Goal: Transaction & Acquisition: Purchase product/service

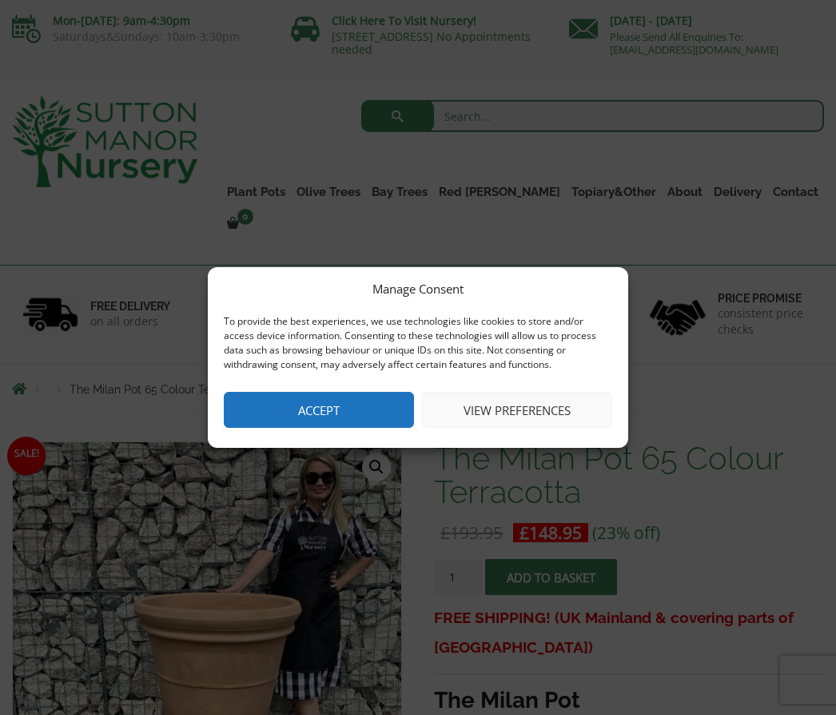
click at [329, 400] on button "Accept" at bounding box center [319, 410] width 190 height 36
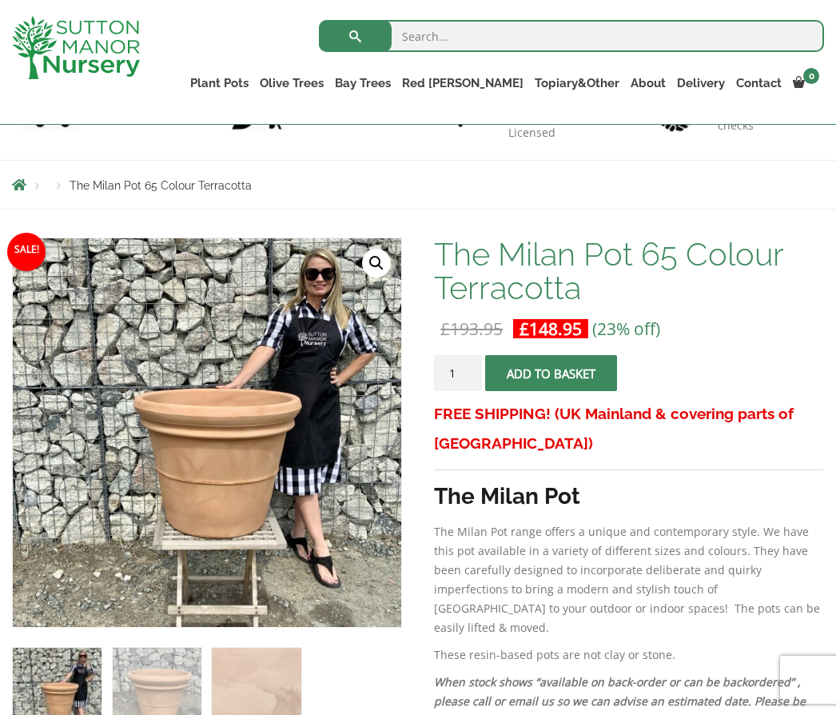
scroll to position [143, 0]
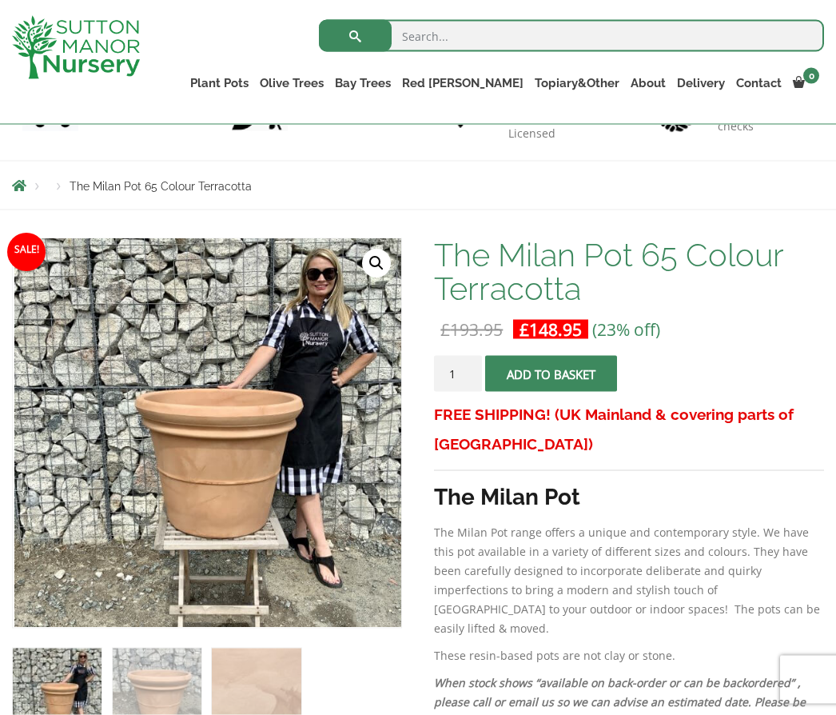
click at [181, 594] on img at bounding box center [413, 638] width 799 height 799
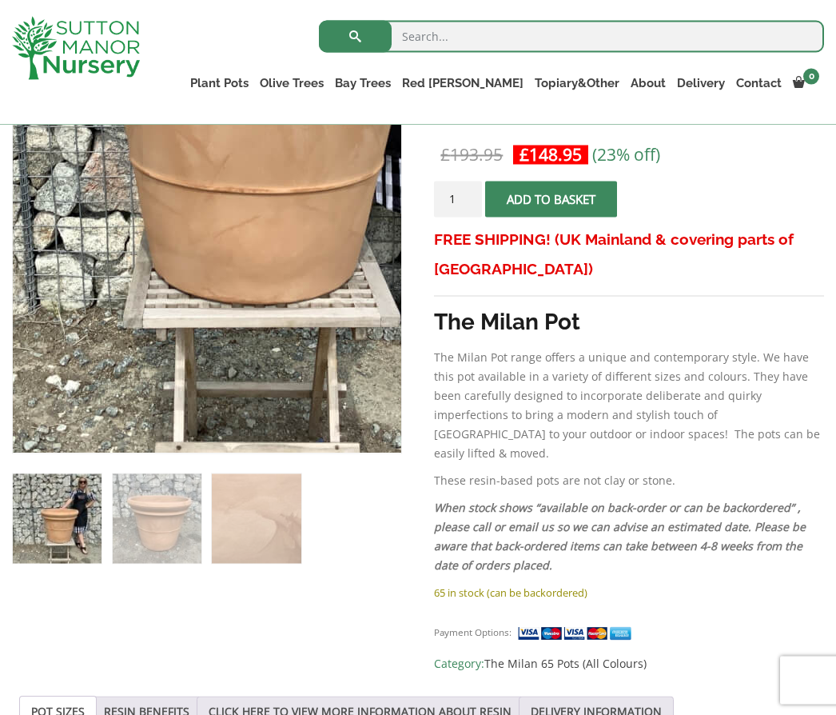
scroll to position [318, 0]
click at [552, 199] on span "submit" at bounding box center [552, 199] width 0 height 0
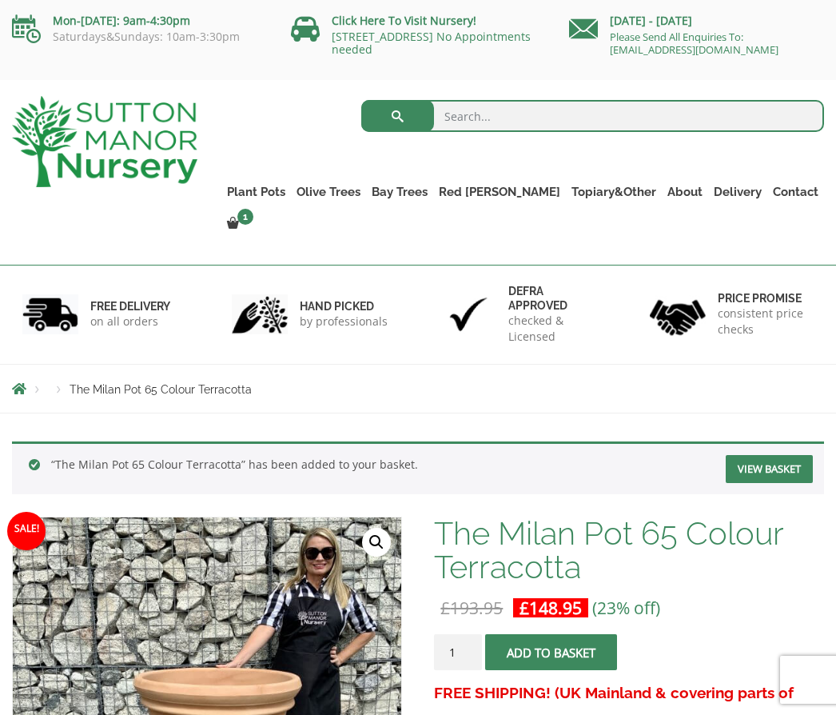
click at [770, 455] on link "View basket" at bounding box center [769, 469] width 87 height 28
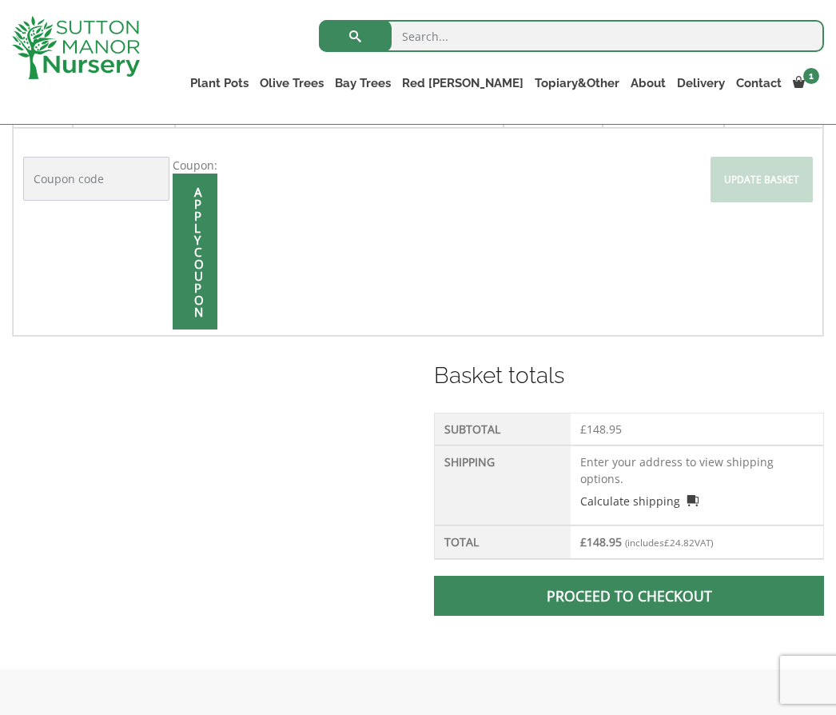
scroll to position [453, 0]
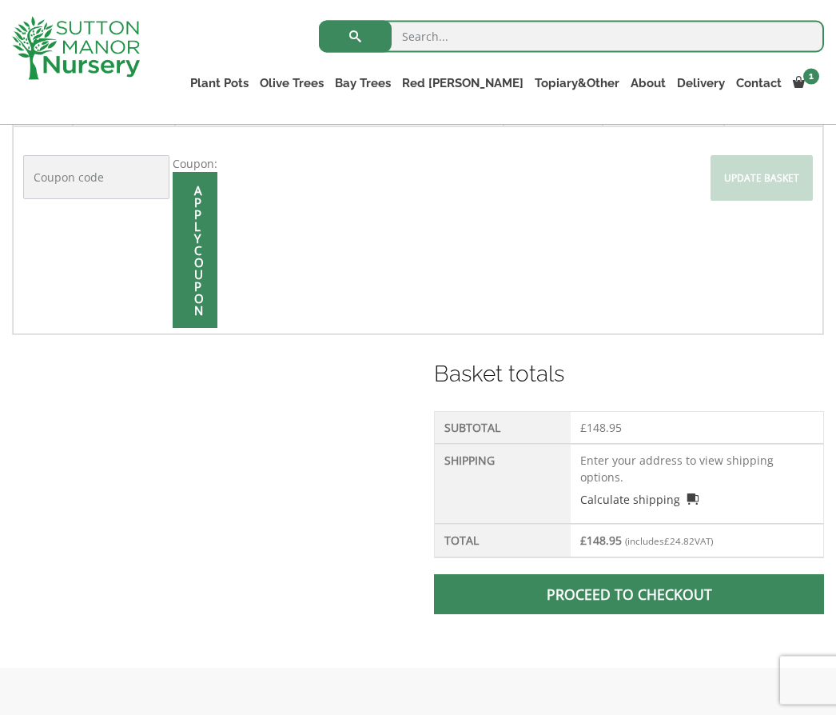
click at [640, 468] on td "Enter your address to view shipping options. Calculate shipping Select a countr…" at bounding box center [697, 484] width 253 height 80
click at [622, 462] on td "Enter your address to view shipping options. Calculate shipping Select a countr…" at bounding box center [697, 484] width 253 height 80
click at [750, 464] on td "Enter your address to view shipping options. Calculate shipping Select a countr…" at bounding box center [697, 484] width 253 height 80
click at [735, 485] on p "Calculate shipping" at bounding box center [696, 496] width 233 height 22
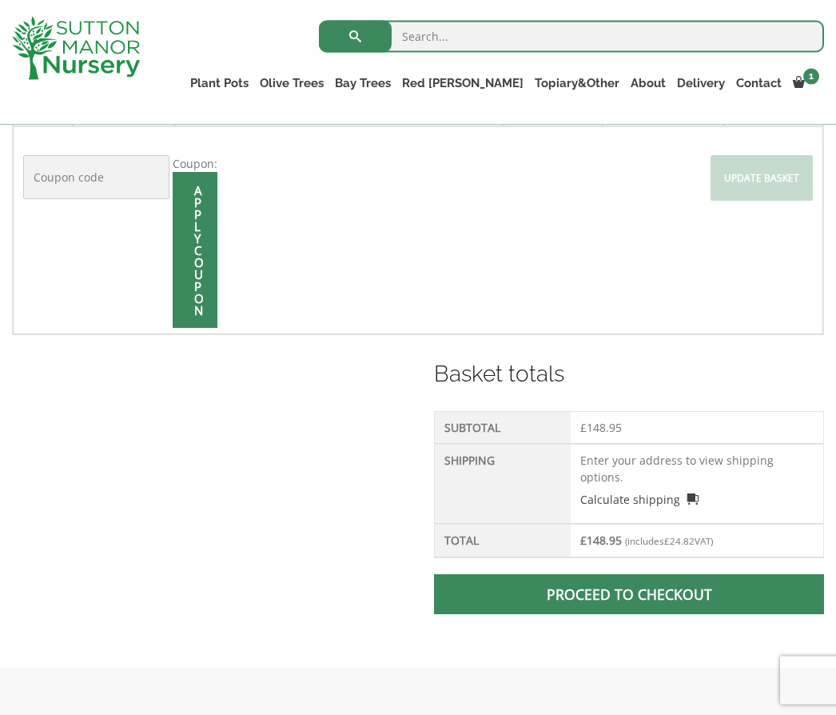
click at [614, 491] on link "Calculate shipping" at bounding box center [639, 499] width 118 height 17
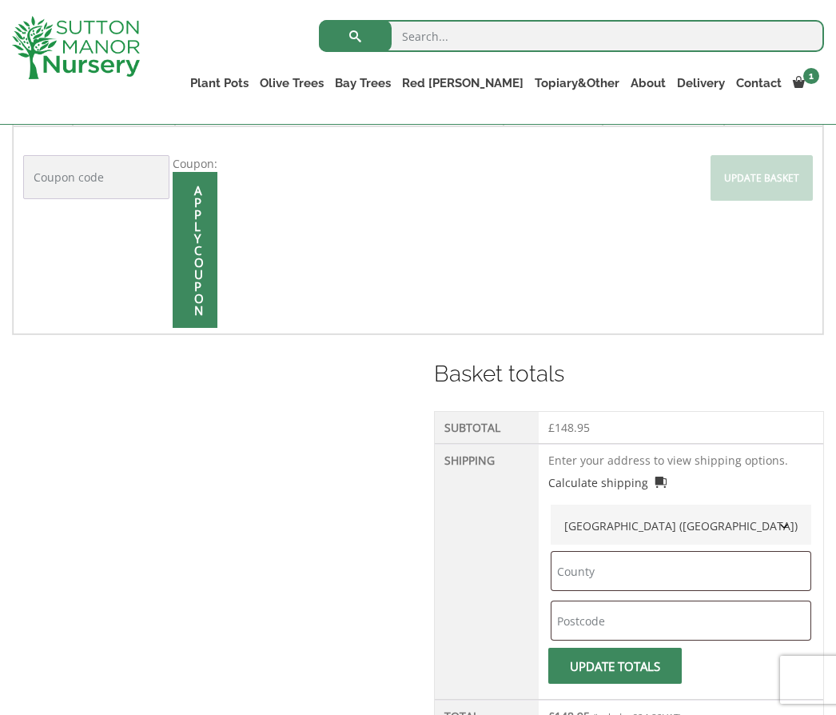
click at [784, 525] on b at bounding box center [784, 526] width 13 height 13
click at [680, 568] on input "text" at bounding box center [681, 571] width 261 height 40
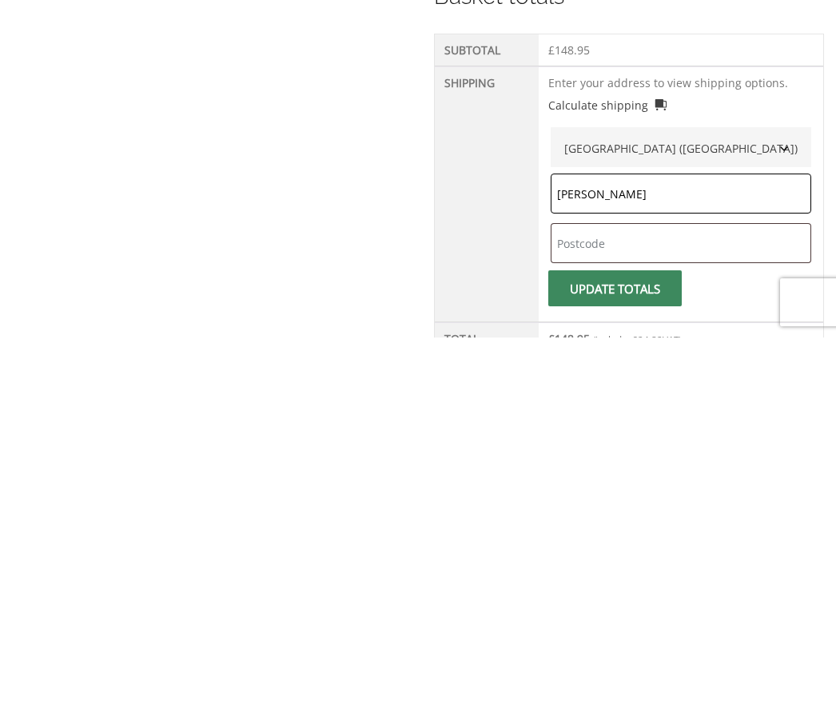
type input "[PERSON_NAME]"
click at [675, 600] on input "text" at bounding box center [681, 620] width 261 height 40
type input "Tq50js"
click at [616, 666] on span "submit" at bounding box center [616, 666] width 0 height 0
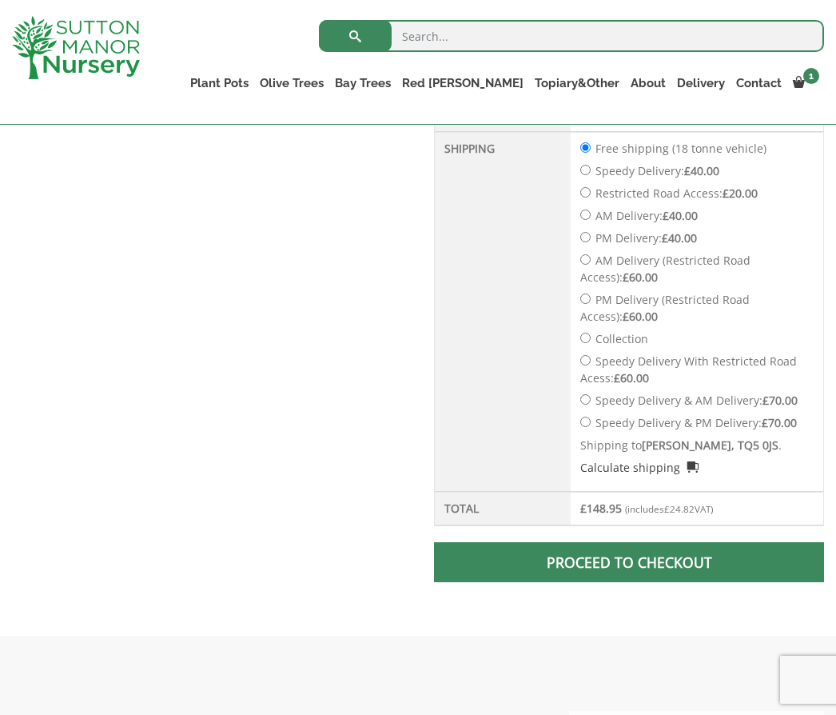
click at [629, 562] on span at bounding box center [629, 562] width 0 height 0
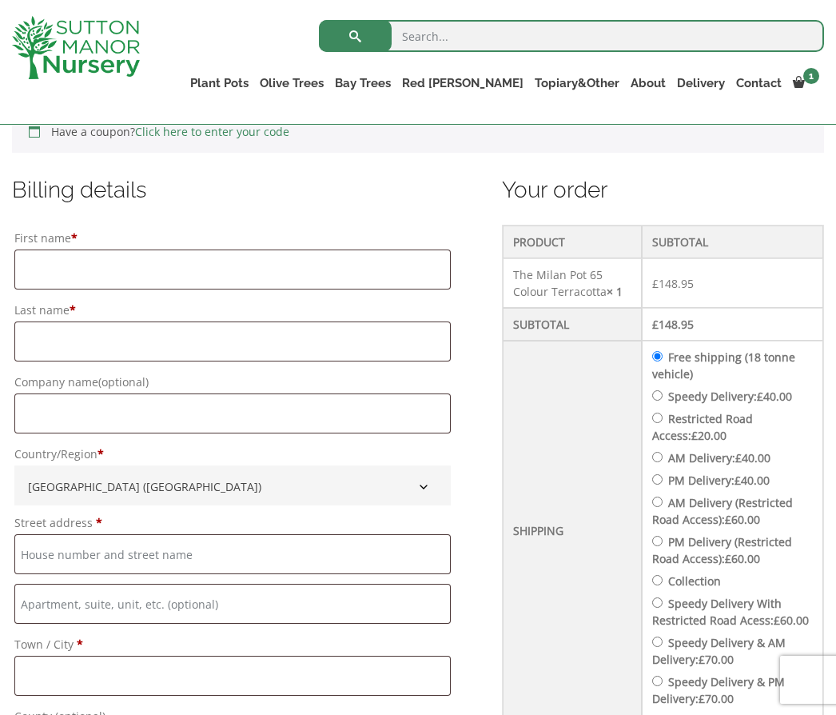
scroll to position [377, 0]
click at [49, 270] on input "First name *" at bounding box center [232, 270] width 436 height 40
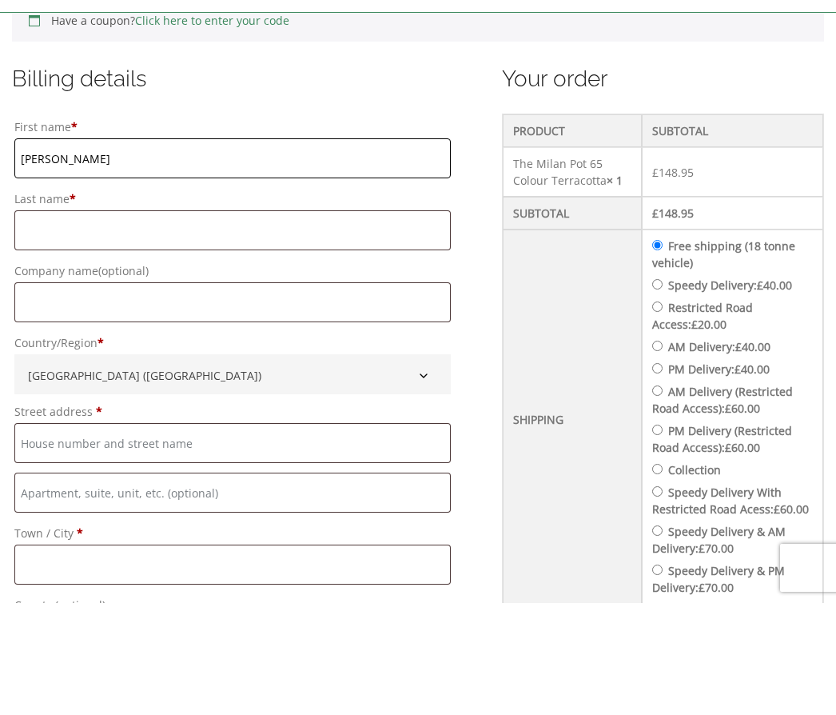
type input "[PERSON_NAME]"
click at [74, 322] on input "Last name *" at bounding box center [232, 342] width 436 height 40
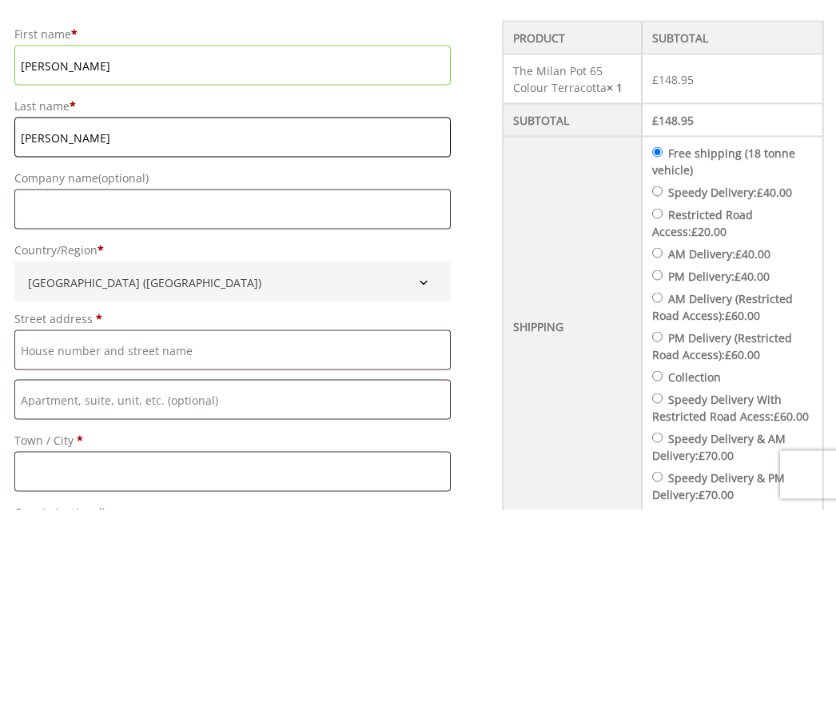
type input "Barnes"
click at [46, 394] on input "Company name (optional)" at bounding box center [232, 414] width 436 height 40
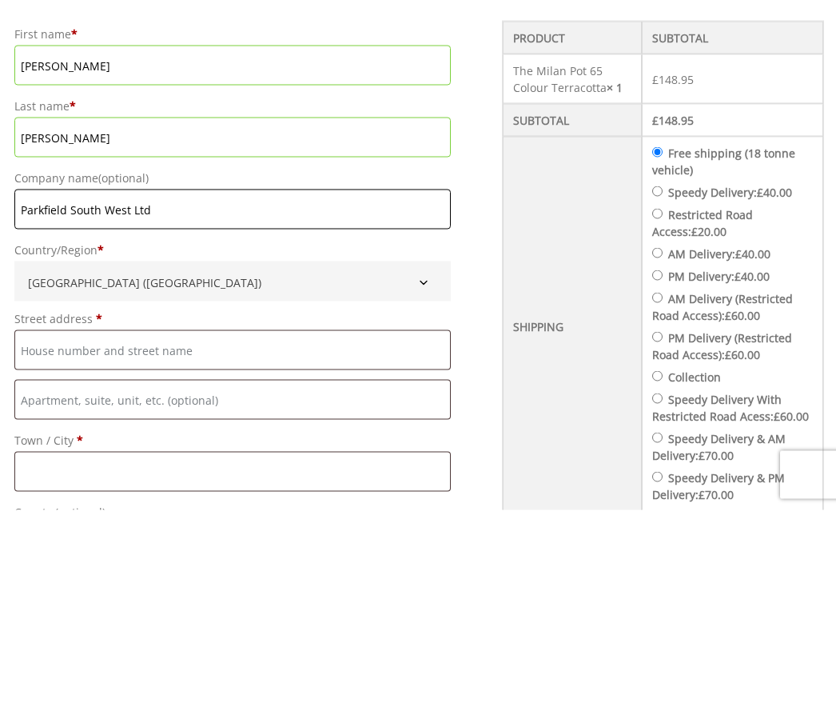
type input "Parkfield South West Ltd"
click at [197, 535] on input "Street address *" at bounding box center [232, 555] width 436 height 40
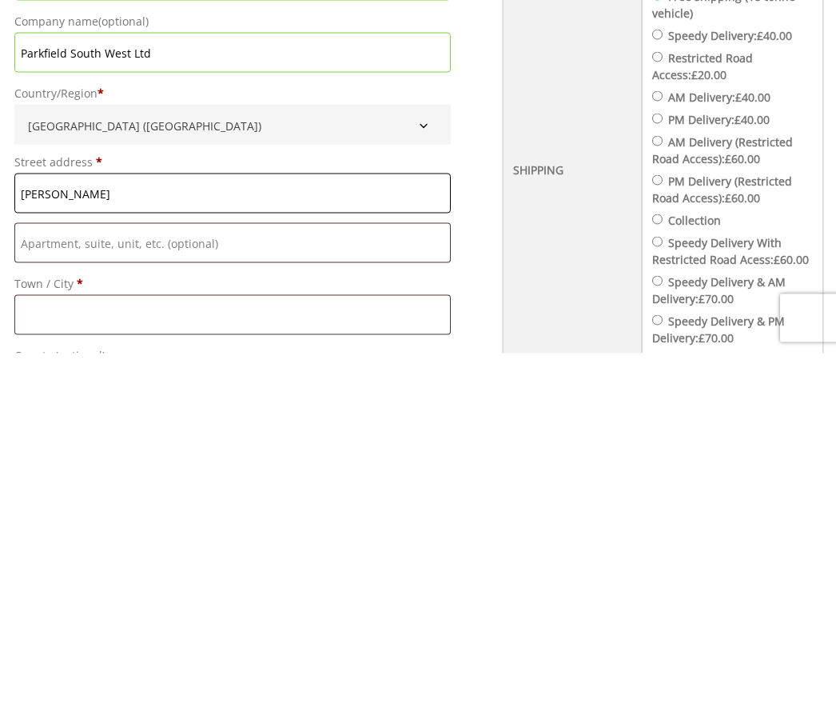
type input "Danescroft"
click at [76, 656] on input "Town / City *" at bounding box center [232, 676] width 436 height 40
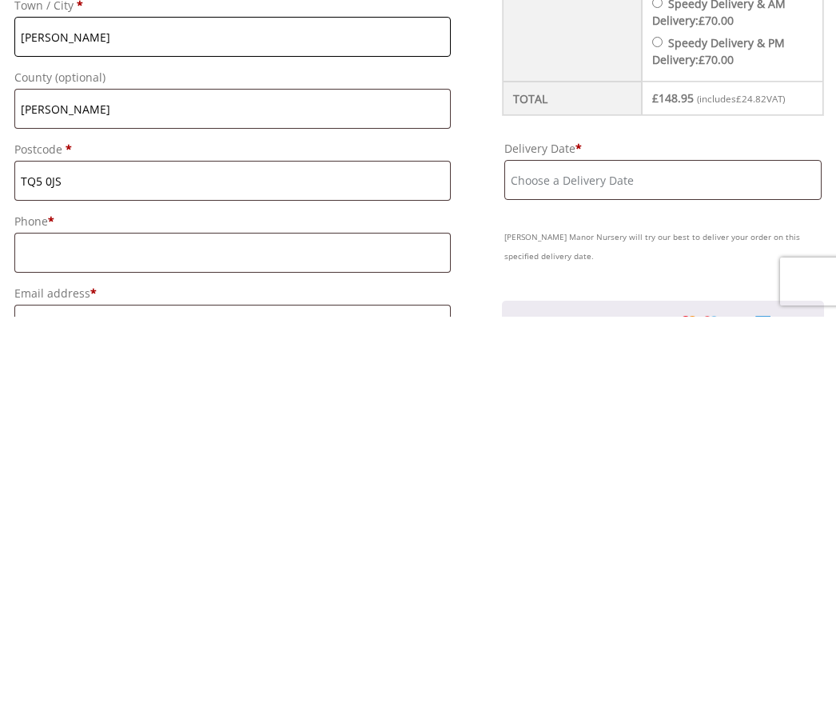
scroll to position [624, 0]
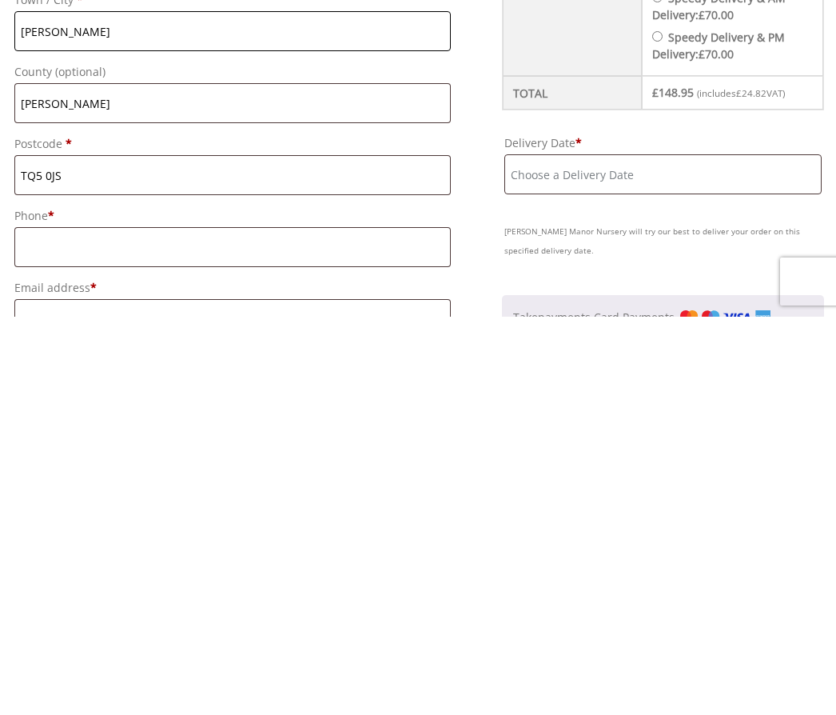
type input "Churston"
click at [98, 625] on input "Phone *" at bounding box center [232, 645] width 436 height 40
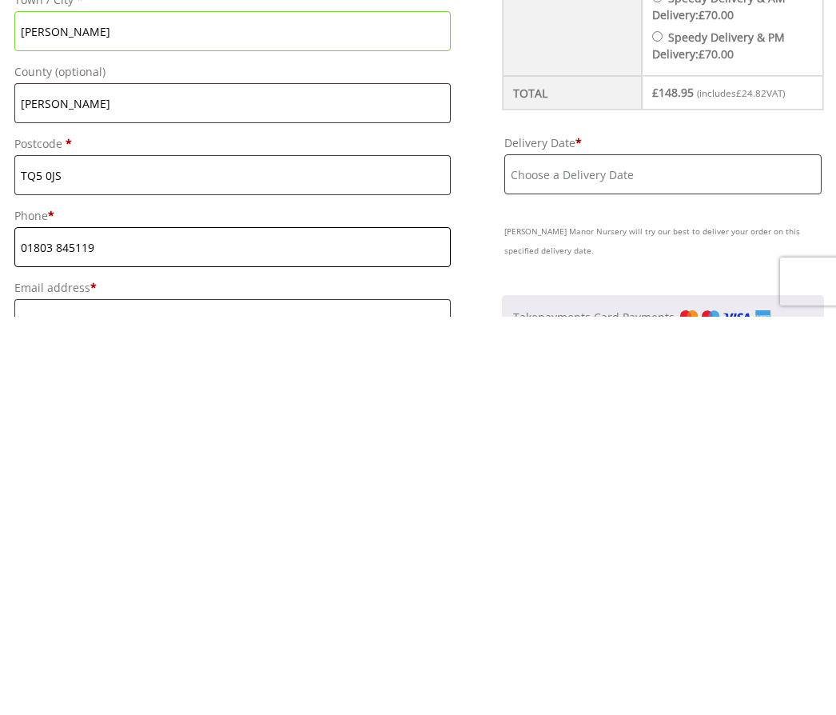
type input "01803 845119"
click at [63, 697] on input "Email address *" at bounding box center [232, 717] width 436 height 40
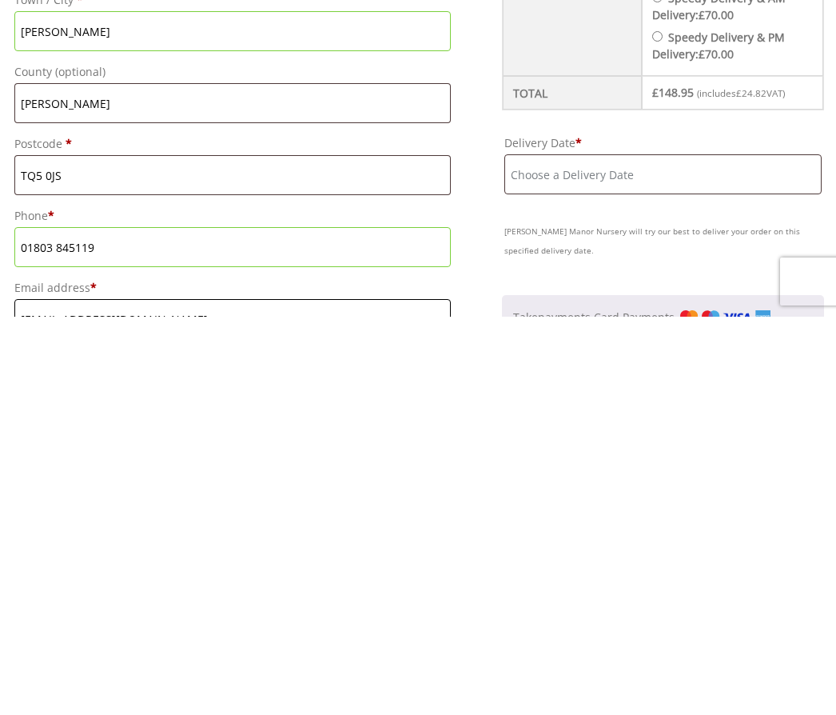
type input "richardandbrenda115@btinternet.com"
click at [711, 552] on input "Delivery Date *" at bounding box center [662, 572] width 317 height 40
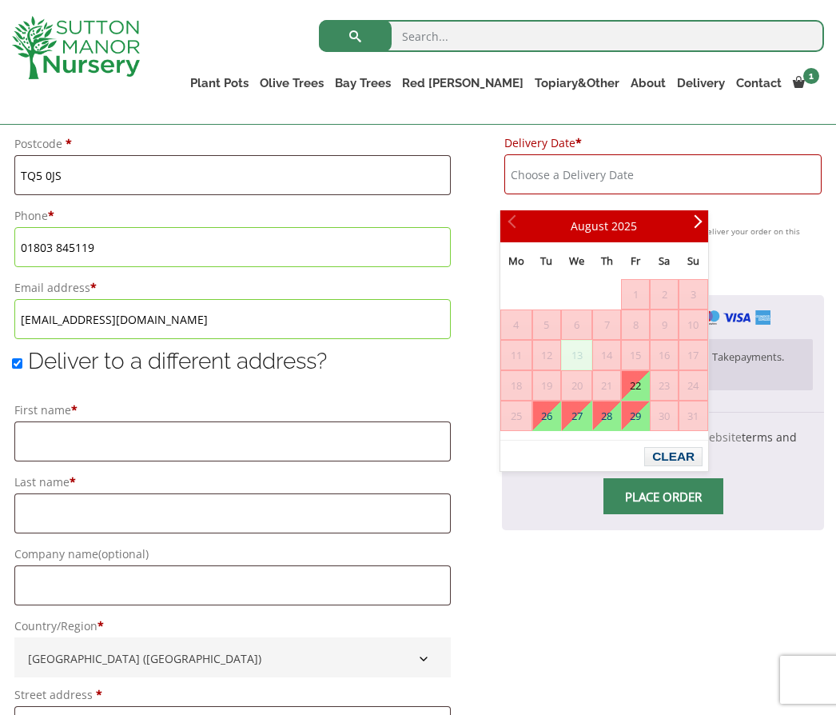
click at [554, 451] on div "Prev Next August 2025 Mo Tu We Th Fr Sa Su 1 2 3 4 5 6 7 8 9 10 11 12 13 14 15 …" at bounding box center [604, 340] width 209 height 261
click at [604, 415] on link "28" at bounding box center [606, 415] width 27 height 29
type input "28 August, 2025"
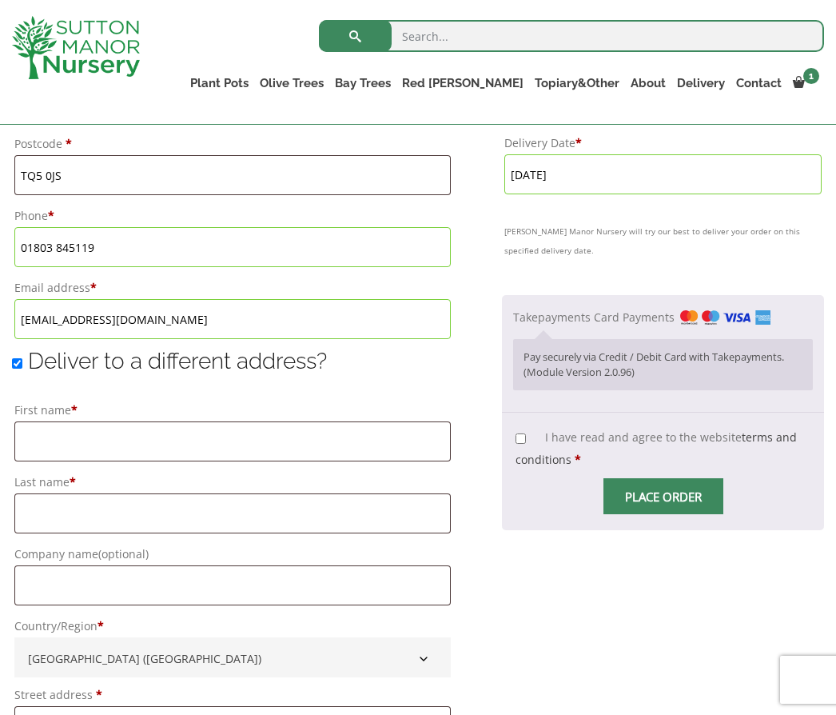
click at [520, 444] on input "I have read and agree to the website terms and conditions *" at bounding box center [521, 438] width 10 height 10
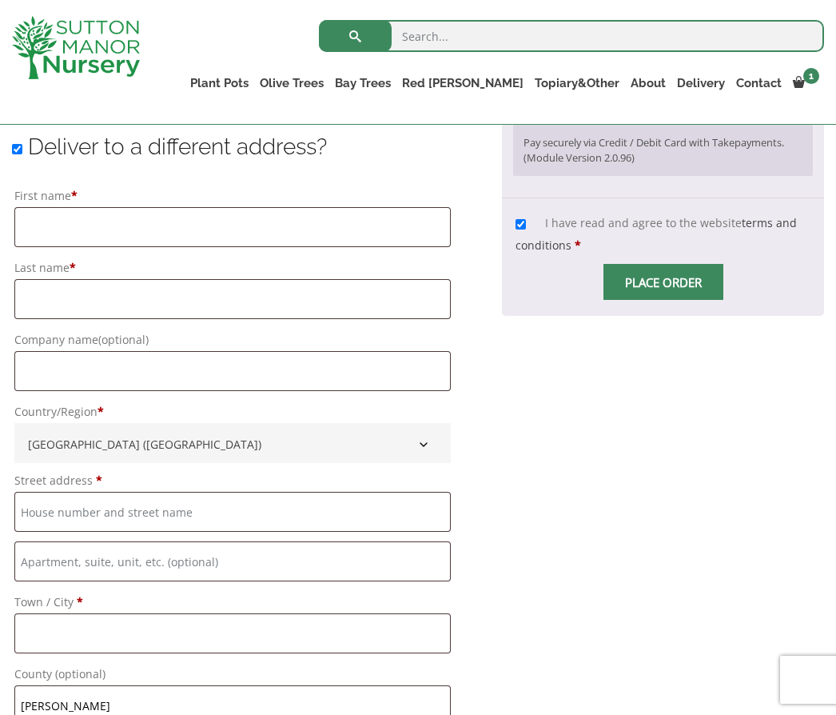
scroll to position [1237, 0]
click at [664, 281] on span "Checkout" at bounding box center [664, 281] width 0 height 0
click at [648, 299] on input "Place order" at bounding box center [664, 281] width 120 height 36
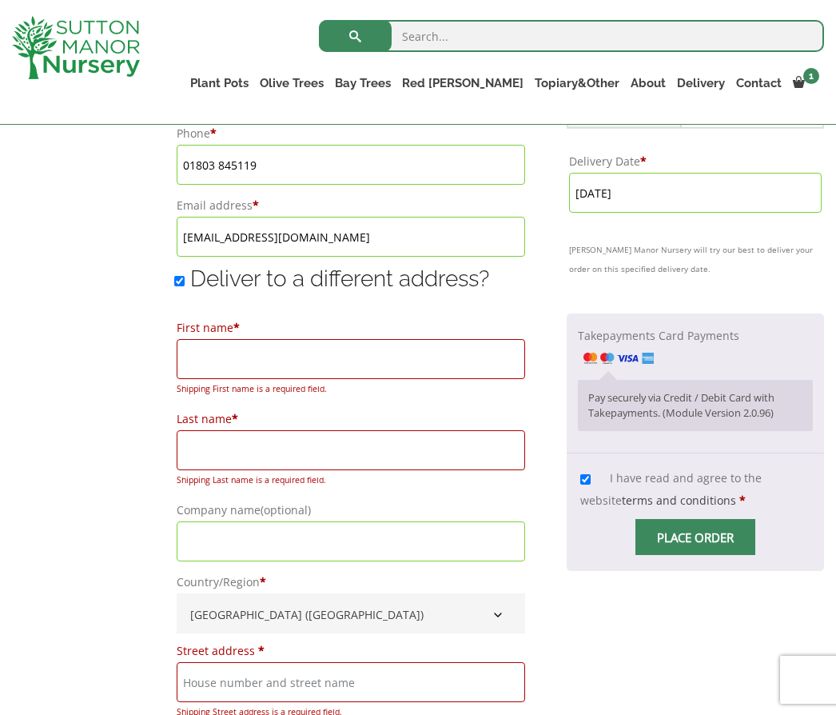
scroll to position [1106, 0]
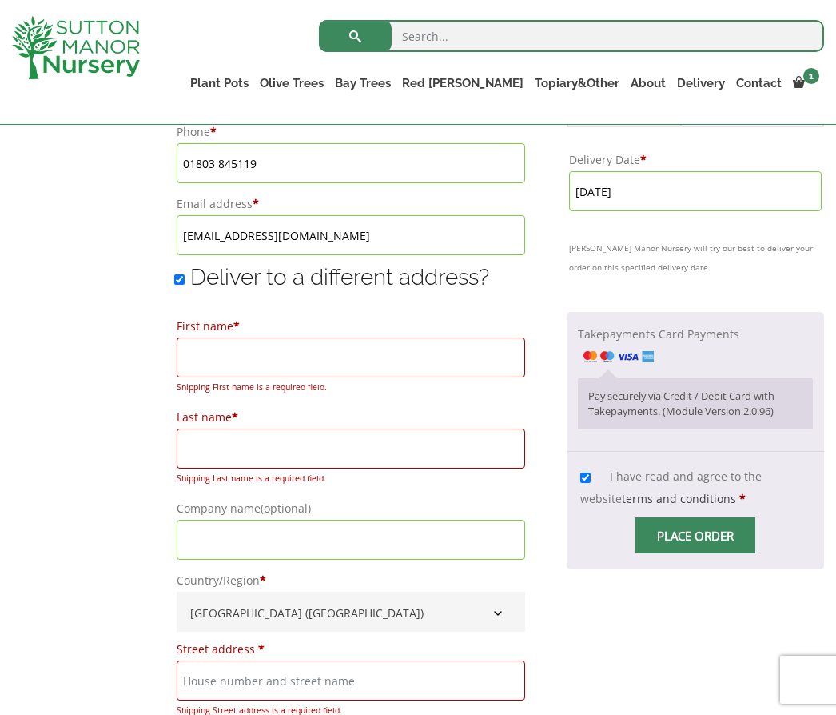
click at [624, 389] on p "Pay securely via Credit / Debit Card with Takepayments. (Module Version 2.0.96)" at bounding box center [695, 404] width 214 height 31
click at [695, 328] on label "Takepayments Card Payments" at bounding box center [658, 345] width 161 height 38
click at [0, 0] on input "Takepayments Card Payments" at bounding box center [0, 0] width 0 height 0
click at [686, 389] on p "Pay securely via Credit / Debit Card with Takepayments. (Module Version 2.0.96)" at bounding box center [695, 404] width 214 height 31
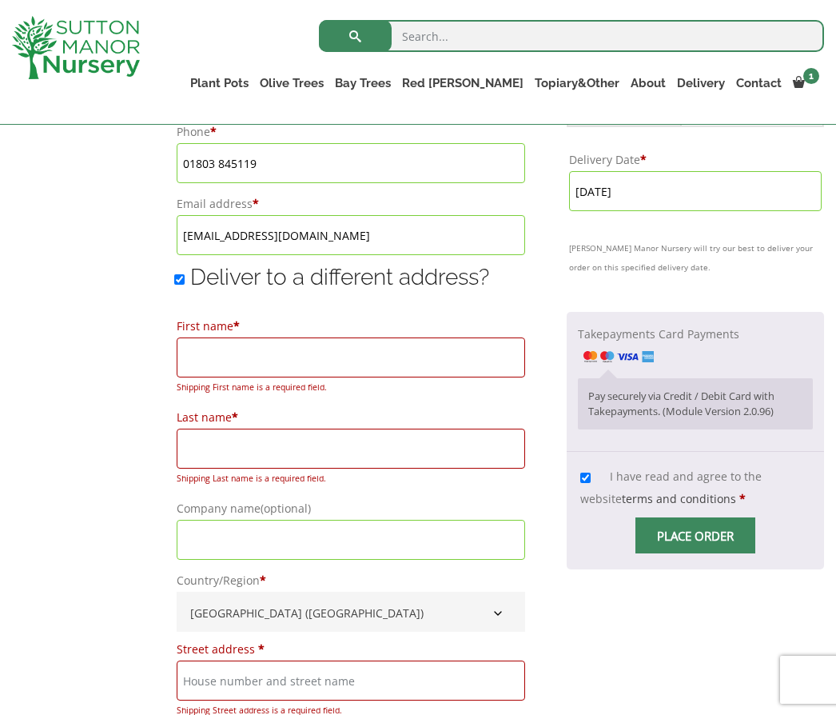
click at [686, 389] on p "Pay securely via Credit / Debit Card with Takepayments. (Module Version 2.0.96)" at bounding box center [695, 404] width 214 height 31
click at [708, 389] on p "Pay securely via Credit / Debit Card with Takepayments. (Module Version 2.0.96)" at bounding box center [695, 404] width 214 height 31
click at [654, 351] on img "Checkout" at bounding box center [619, 356] width 70 height 11
click at [0, 0] on input "Takepayments Card Payments" at bounding box center [0, 0] width 0 height 0
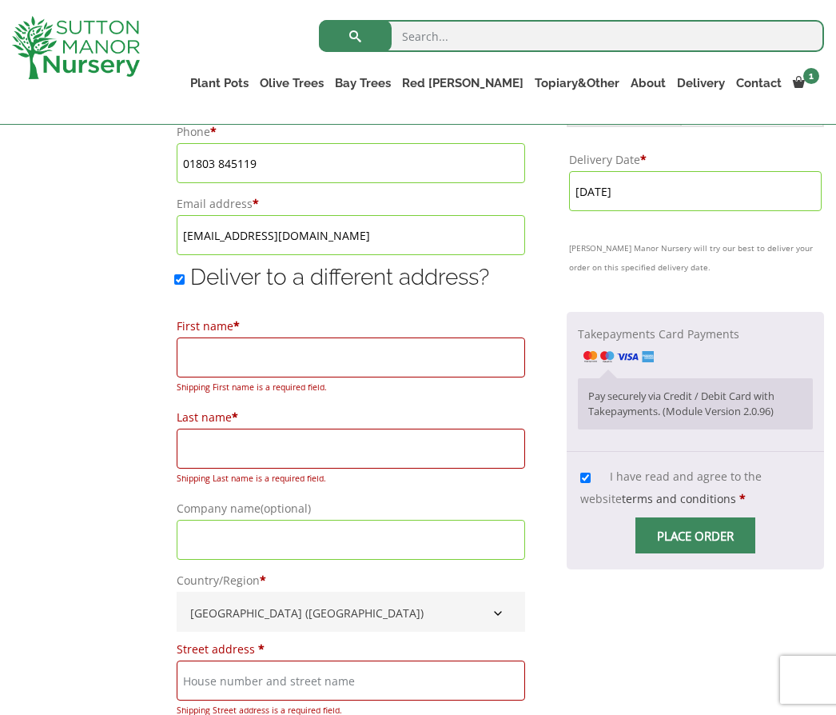
click at [674, 378] on div "Pay securely via Credit / Debit Card with Takepayments. (Module Version 2.0.96)" at bounding box center [695, 403] width 235 height 51
click at [673, 378] on div "Pay securely via Credit / Debit Card with Takepayments. (Module Version 2.0.96)" at bounding box center [695, 403] width 235 height 51
click at [660, 389] on p "Pay securely via Credit / Debit Card with Takepayments. (Module Version 2.0.96)" at bounding box center [695, 404] width 214 height 31
click at [606, 340] on label "Takepayments Card Payments" at bounding box center [658, 345] width 161 height 38
click at [0, 0] on input "Takepayments Card Payments" at bounding box center [0, 0] width 0 height 0
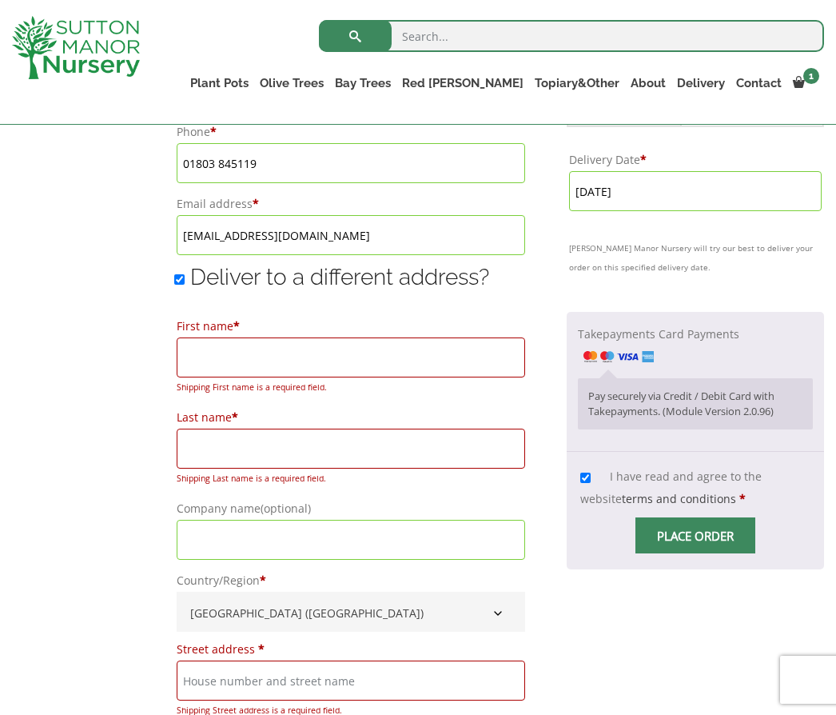
click at [580, 472] on input "I have read and agree to the website terms and conditions *" at bounding box center [585, 477] width 10 height 10
checkbox input "true"
click at [672, 338] on label "Takepayments Card Payments" at bounding box center [658, 345] width 161 height 38
click at [0, 0] on input "Takepayments Card Payments" at bounding box center [0, 0] width 0 height 0
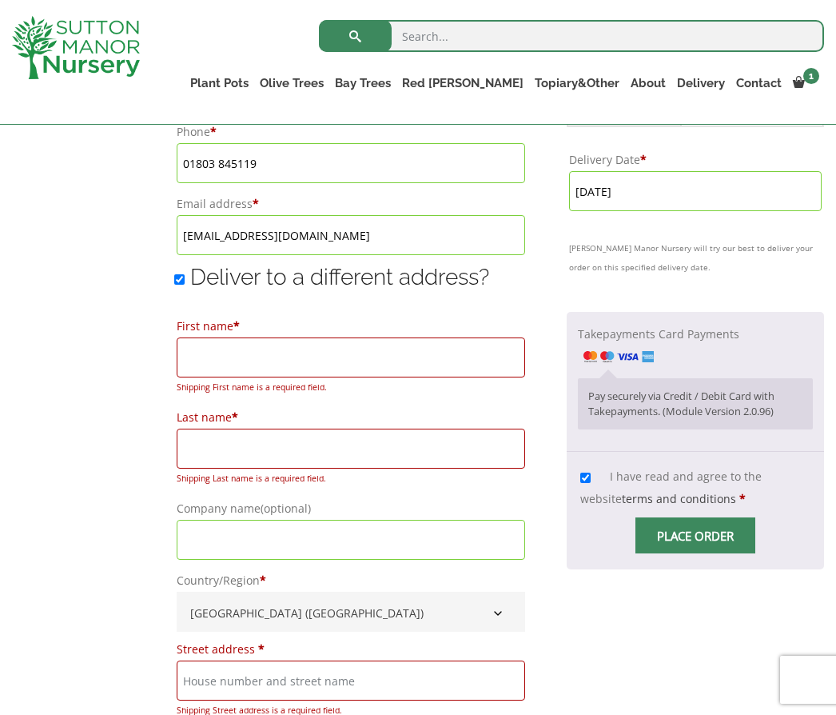
click at [654, 351] on img "Checkout" at bounding box center [619, 356] width 70 height 11
click at [0, 0] on input "Takepayments Card Payments" at bounding box center [0, 0] width 0 height 0
click at [654, 351] on img "Checkout" at bounding box center [619, 356] width 70 height 11
click at [0, 0] on input "Takepayments Card Payments" at bounding box center [0, 0] width 0 height 0
click at [654, 351] on img "Checkout" at bounding box center [619, 356] width 70 height 11
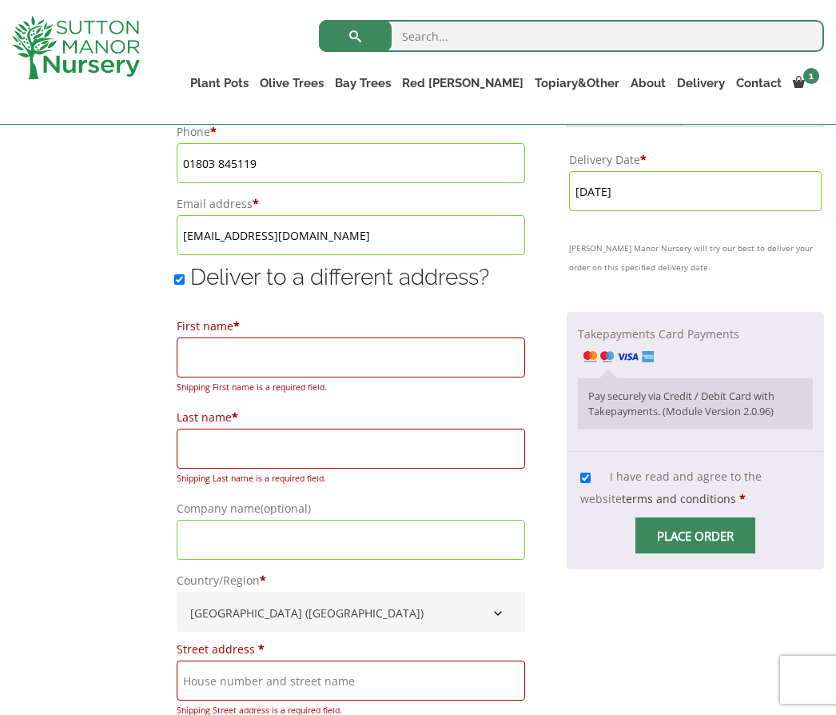
click at [0, 0] on input "Takepayments Card Payments" at bounding box center [0, 0] width 0 height 0
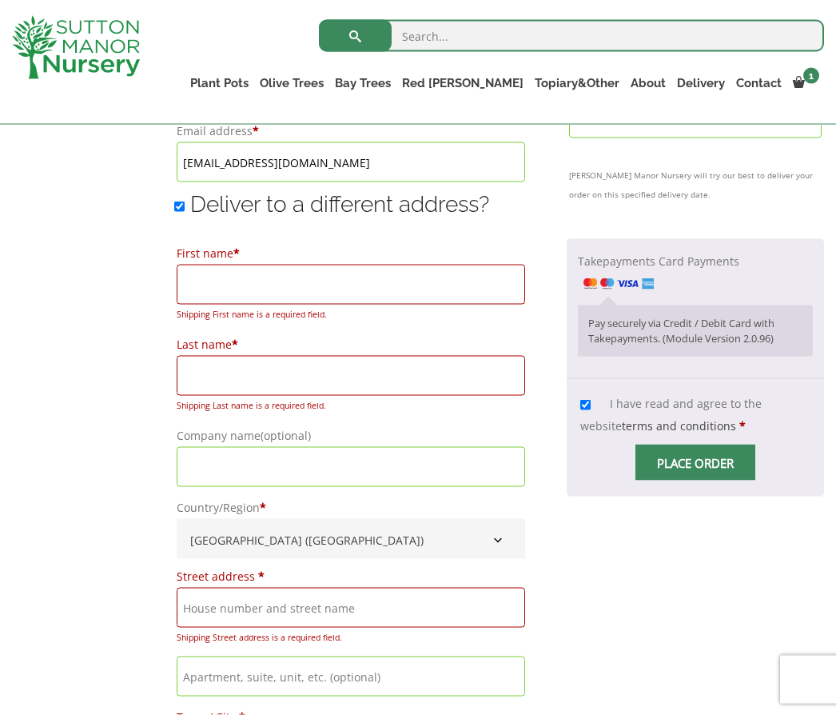
scroll to position [1179, 0]
click at [654, 277] on img "Checkout" at bounding box center [619, 282] width 70 height 11
click at [0, 0] on input "Takepayments Card Payments" at bounding box center [0, 0] width 0 height 0
click at [654, 277] on img "Checkout" at bounding box center [619, 282] width 70 height 11
click at [0, 0] on input "Takepayments Card Payments" at bounding box center [0, 0] width 0 height 0
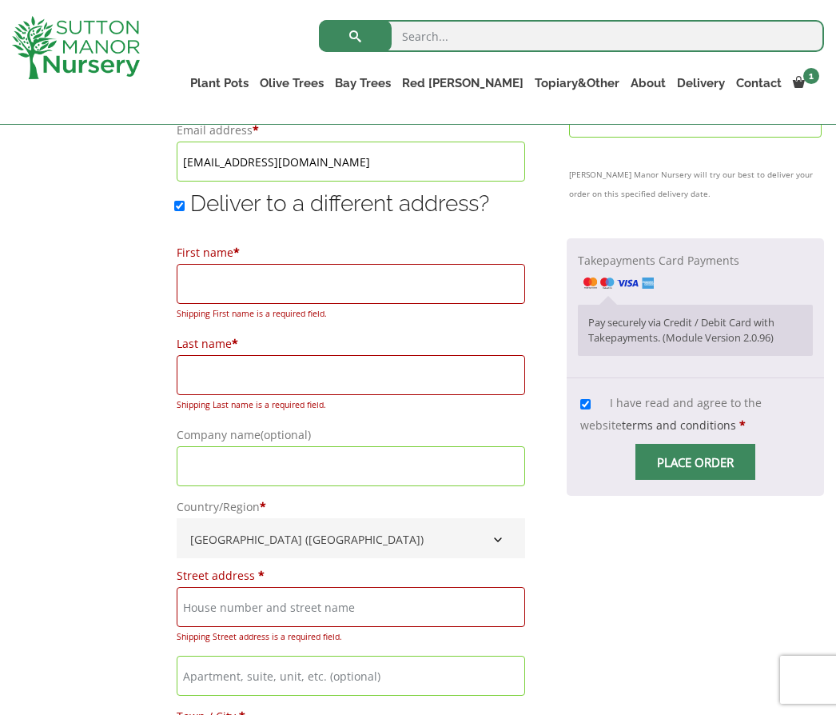
click at [654, 277] on img "Checkout" at bounding box center [619, 282] width 70 height 11
click at [0, 0] on input "Takepayments Card Payments" at bounding box center [0, 0] width 0 height 0
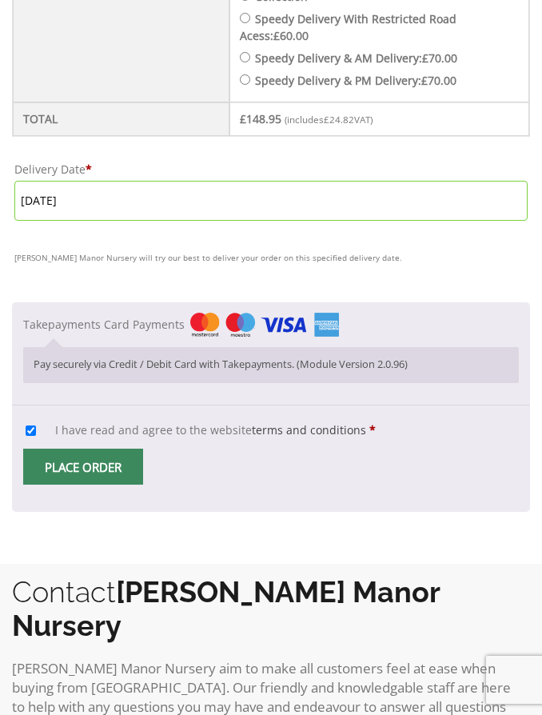
scroll to position [2537, 0]
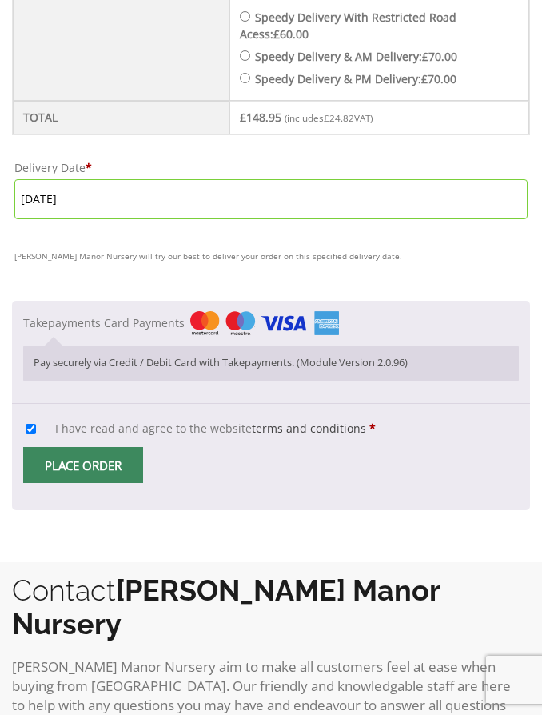
click at [98, 361] on p "Pay securely via Credit / Debit Card with Takepayments. (Module Version 2.0.96)" at bounding box center [271, 362] width 475 height 15
click at [281, 321] on img "Checkout" at bounding box center [264, 322] width 149 height 23
click at [0, 0] on input "Takepayments Card Payments" at bounding box center [0, 0] width 0 height 0
click at [297, 331] on img "Checkout" at bounding box center [264, 322] width 149 height 23
click at [0, 0] on input "Takepayments Card Payments" at bounding box center [0, 0] width 0 height 0
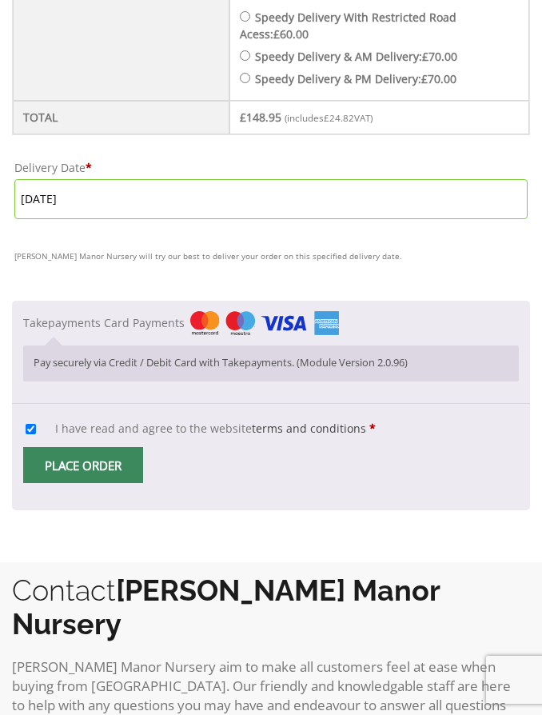
click at [297, 330] on img "Checkout" at bounding box center [264, 322] width 149 height 23
click at [0, 0] on input "Takepayments Card Payments" at bounding box center [0, 0] width 0 height 0
click at [291, 333] on img "Checkout" at bounding box center [264, 322] width 149 height 23
click at [0, 0] on input "Takepayments Card Payments" at bounding box center [0, 0] width 0 height 0
click at [99, 463] on input "Place order" at bounding box center [83, 465] width 120 height 36
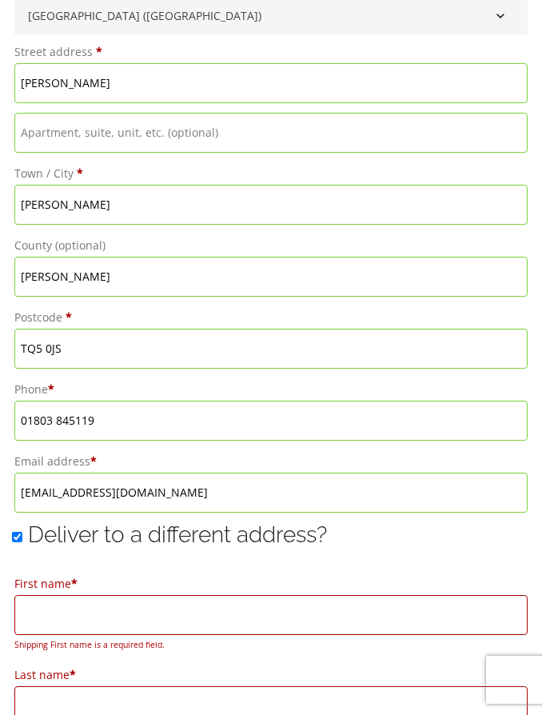
scroll to position [827, 0]
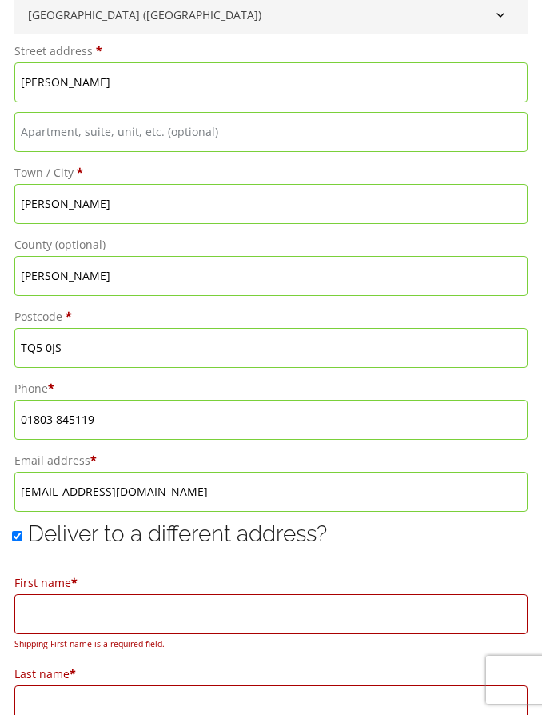
click at [22, 540] on input "Deliver to a different address?" at bounding box center [17, 536] width 10 height 10
checkbox input "false"
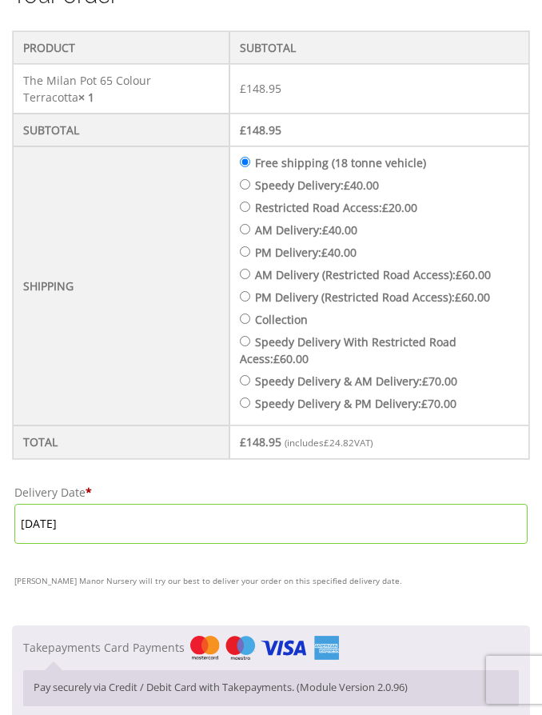
scroll to position [1515, 0]
click at [283, 648] on img "Checkout" at bounding box center [264, 646] width 149 height 23
click at [0, 0] on input "Takepayments Card Payments" at bounding box center [0, 0] width 0 height 0
click at [279, 643] on img "Checkout" at bounding box center [264, 646] width 149 height 23
click at [0, 0] on input "Takepayments Card Payments" at bounding box center [0, 0] width 0 height 0
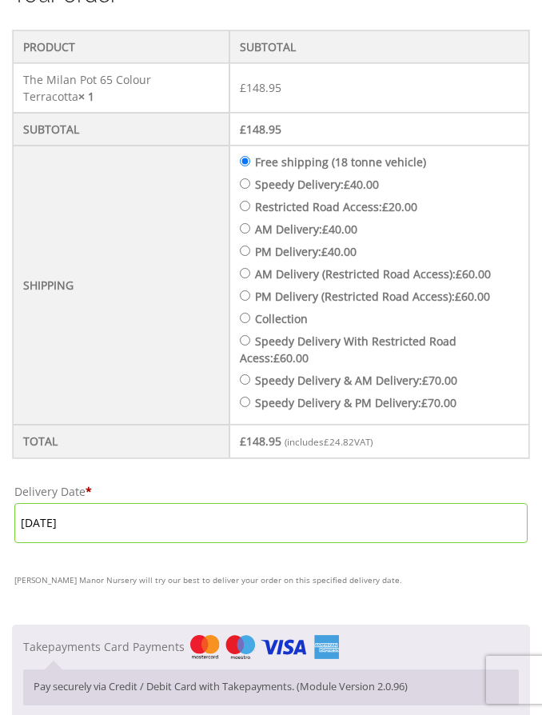
click at [106, 684] on p "Pay securely via Credit / Debit Card with Takepayments. (Module Version 2.0.96)" at bounding box center [271, 686] width 475 height 15
click at [297, 651] on img "Checkout" at bounding box center [264, 646] width 149 height 23
click at [0, 0] on input "Takepayments Card Payments" at bounding box center [0, 0] width 0 height 0
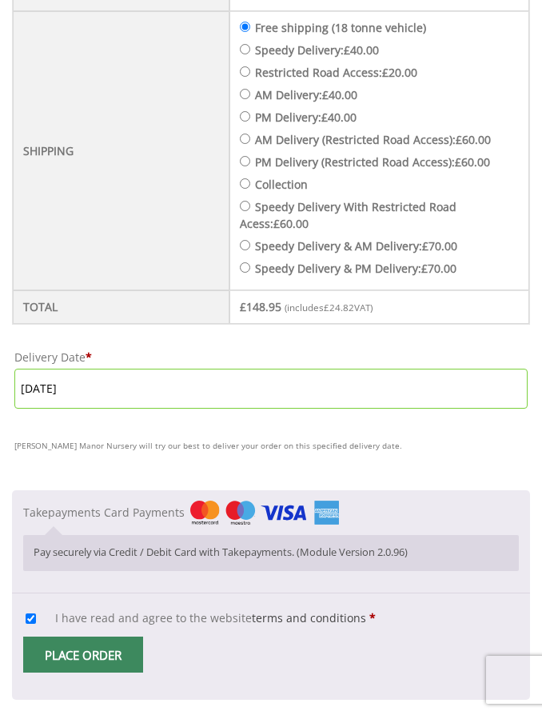
scroll to position [1651, 0]
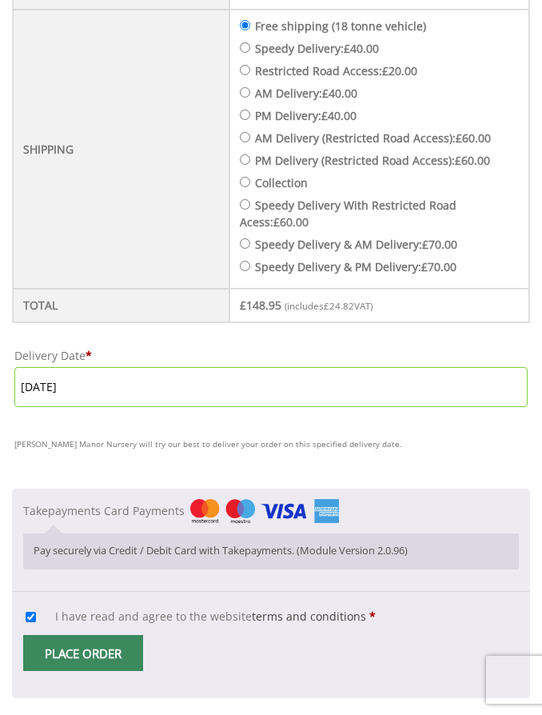
click at [79, 658] on input "Place order" at bounding box center [83, 653] width 120 height 36
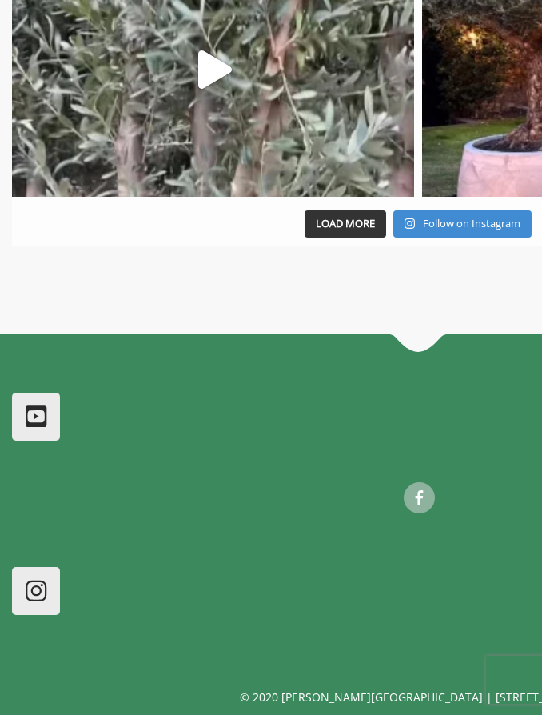
scroll to position [1773, 0]
